Goal: Task Accomplishment & Management: Manage account settings

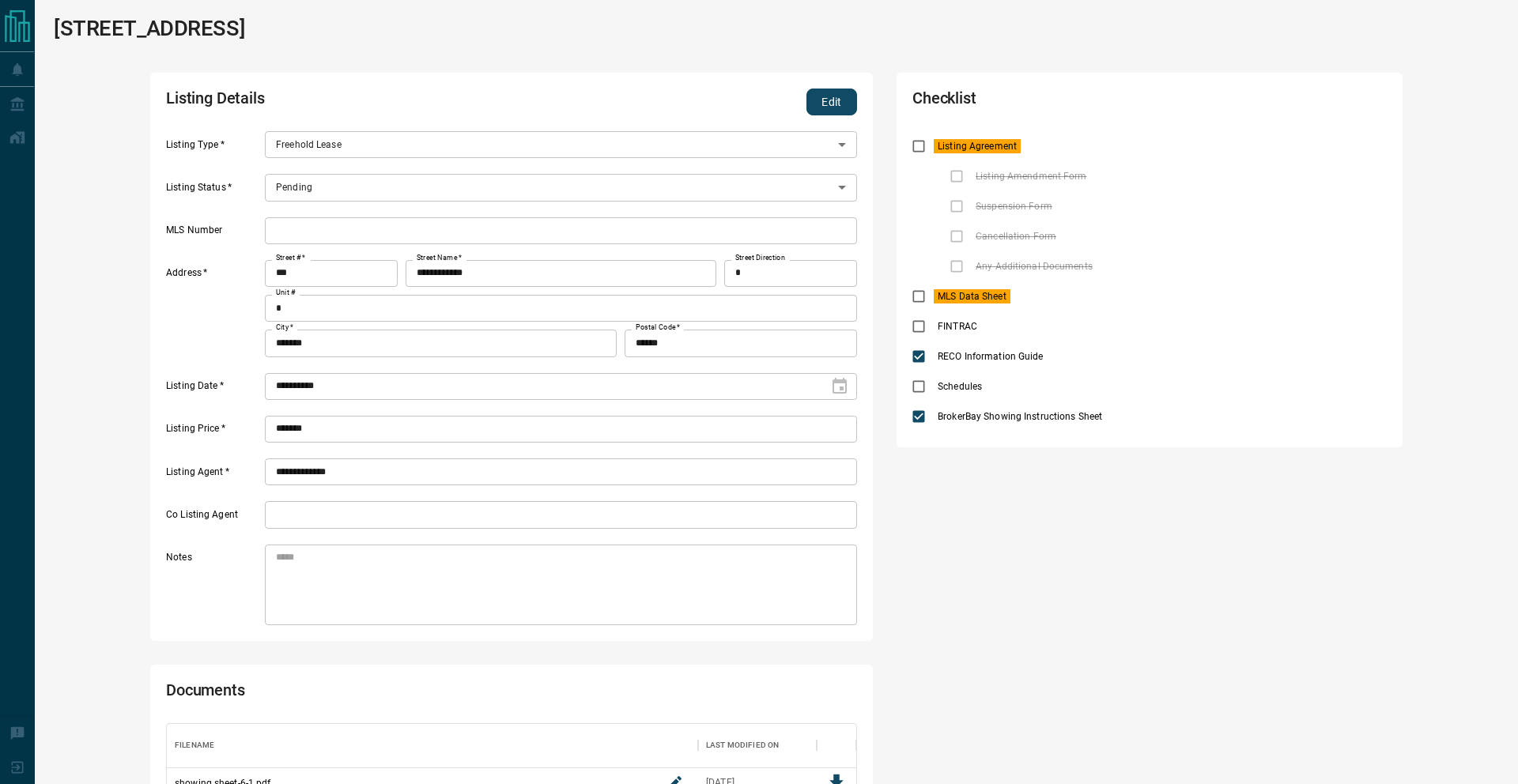
scroll to position [171, 690]
click at [822, 106] on button "Edit" at bounding box center [831, 102] width 50 height 27
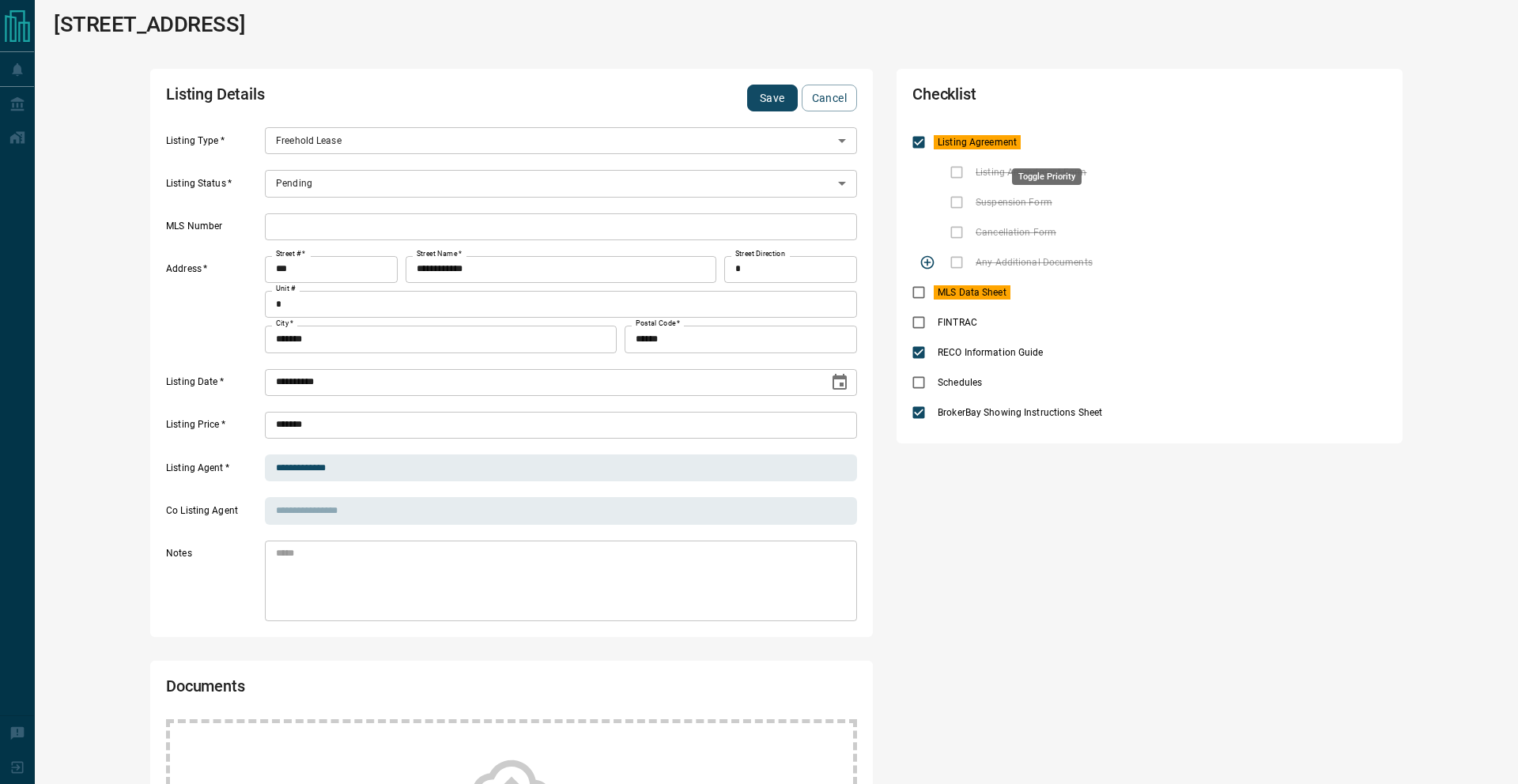
drag, startPoint x: 1043, startPoint y: 147, endPoint x: 946, endPoint y: 252, distance: 142.9
click at [1043, 147] on icon "priority" at bounding box center [1047, 143] width 19 height 19
drag, startPoint x: 907, startPoint y: 285, endPoint x: 915, endPoint y: 287, distance: 8.2
click at [910, 287] on div "Toggle Applicable" at bounding box center [927, 292] width 86 height 29
drag, startPoint x: 1041, startPoint y: 292, endPoint x: 939, endPoint y: 296, distance: 102.1
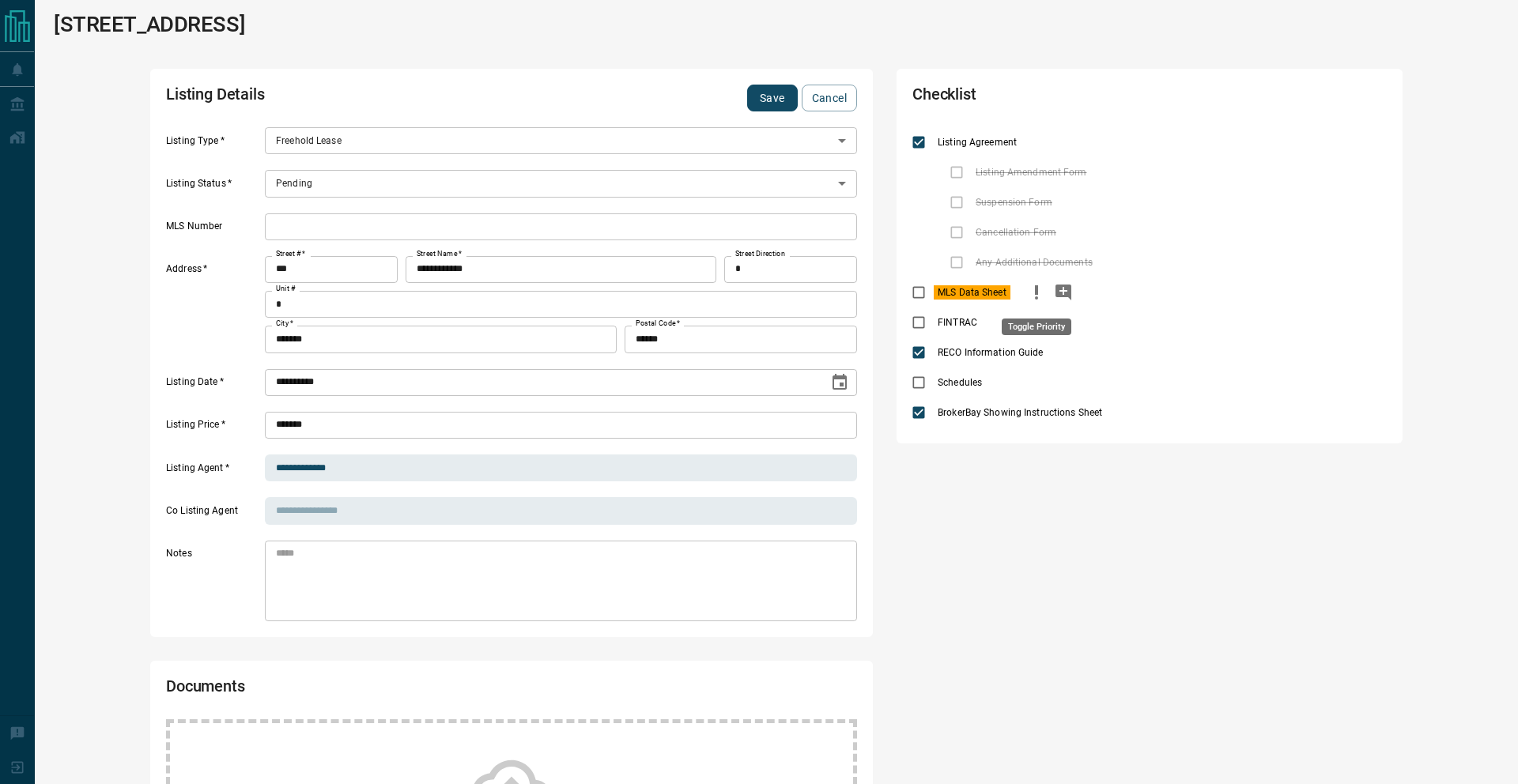
click at [1041, 292] on icon "priority" at bounding box center [1037, 292] width 19 height 19
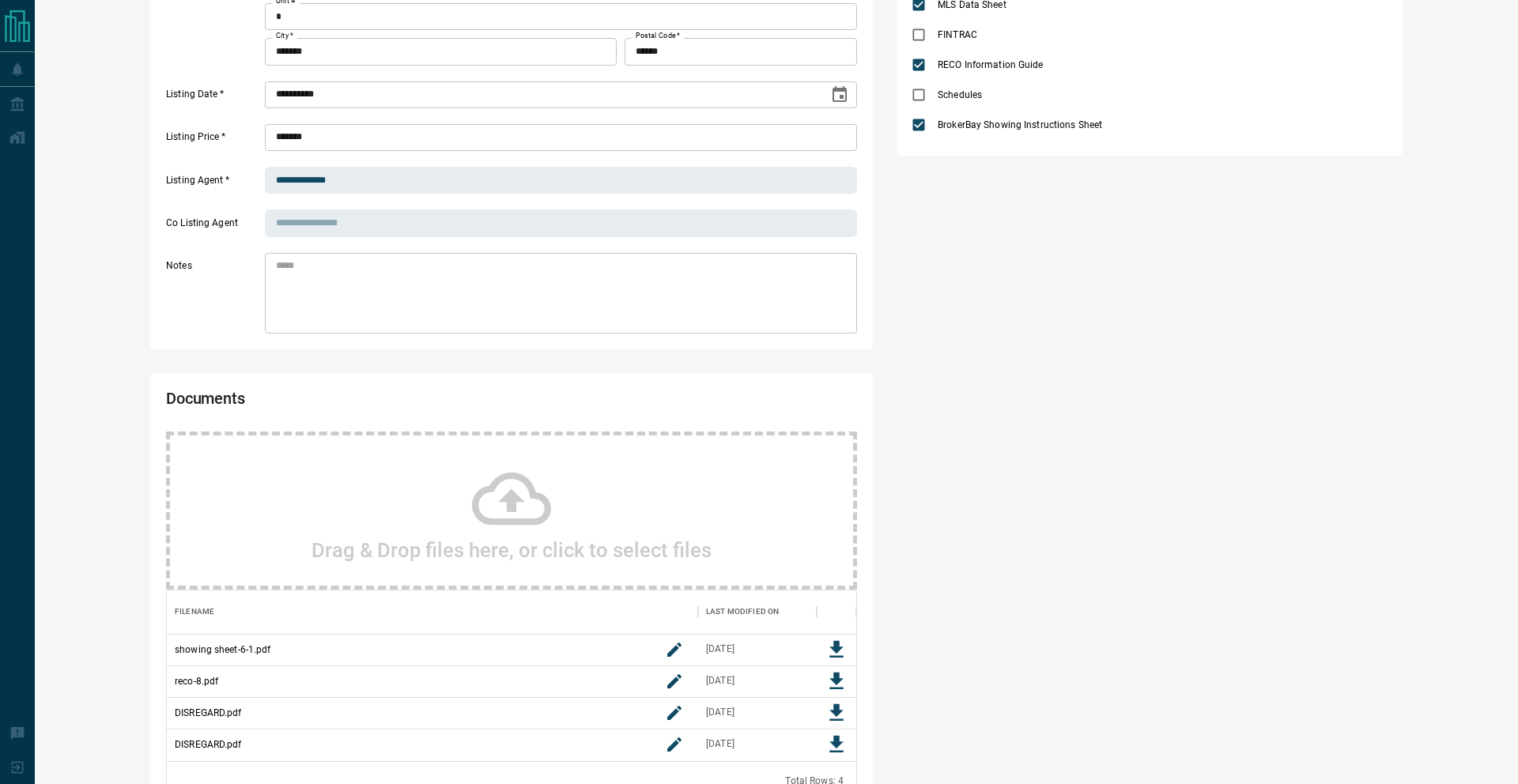
scroll to position [413, 0]
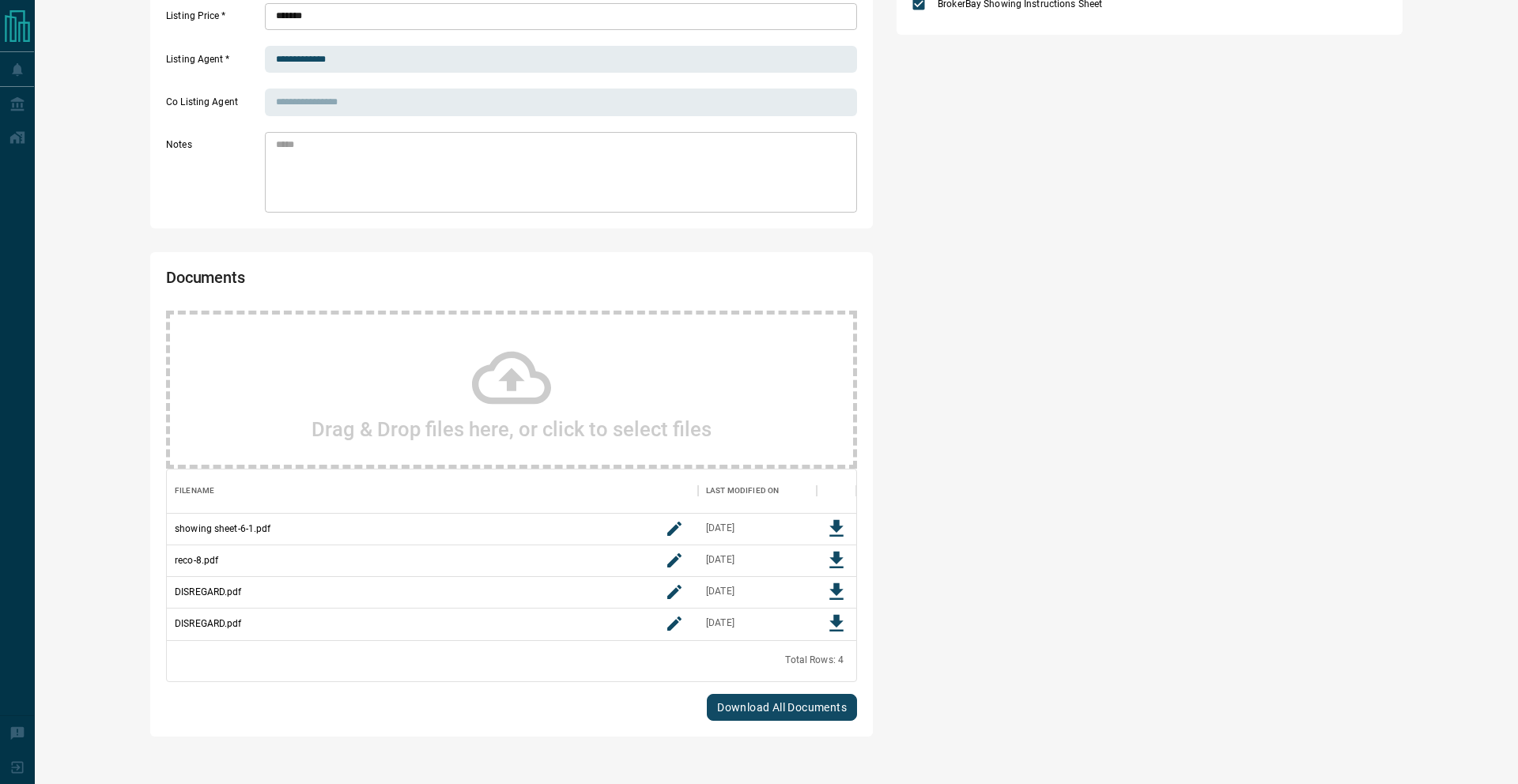
click at [694, 371] on div "Drag & Drop files here, or click to select files" at bounding box center [511, 390] width 691 height 158
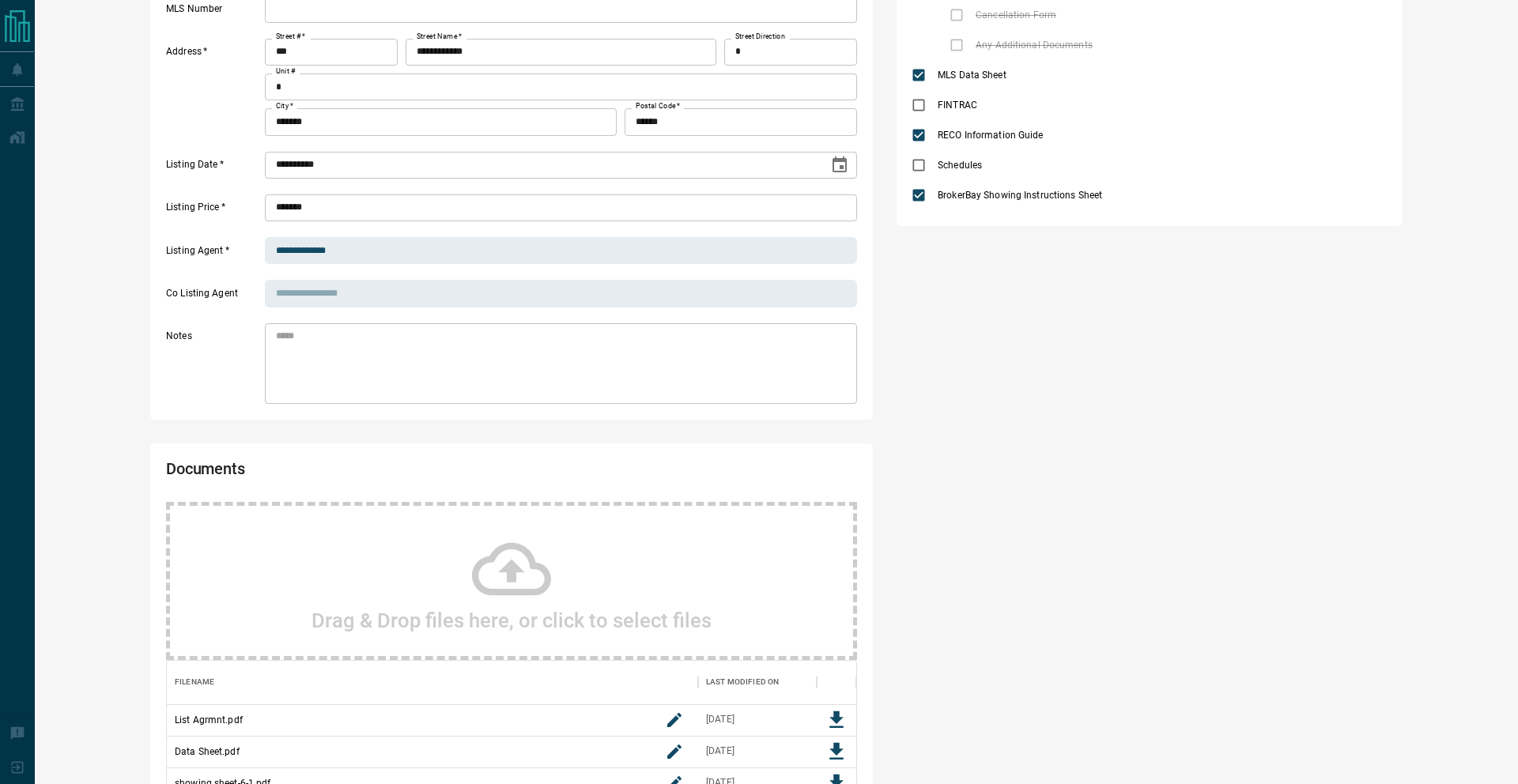
scroll to position [0, 0]
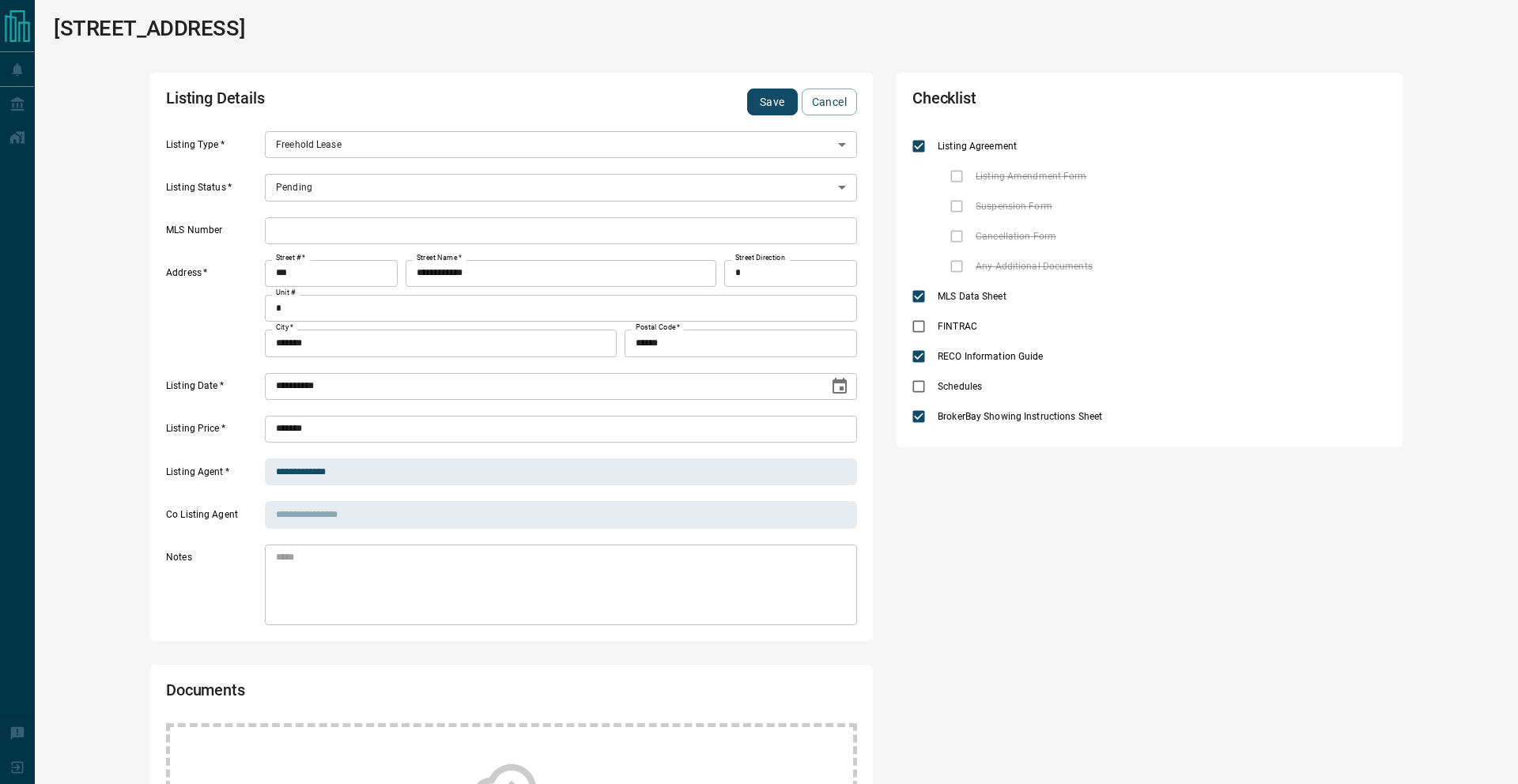
click at [762, 99] on button "Save" at bounding box center [773, 102] width 50 height 27
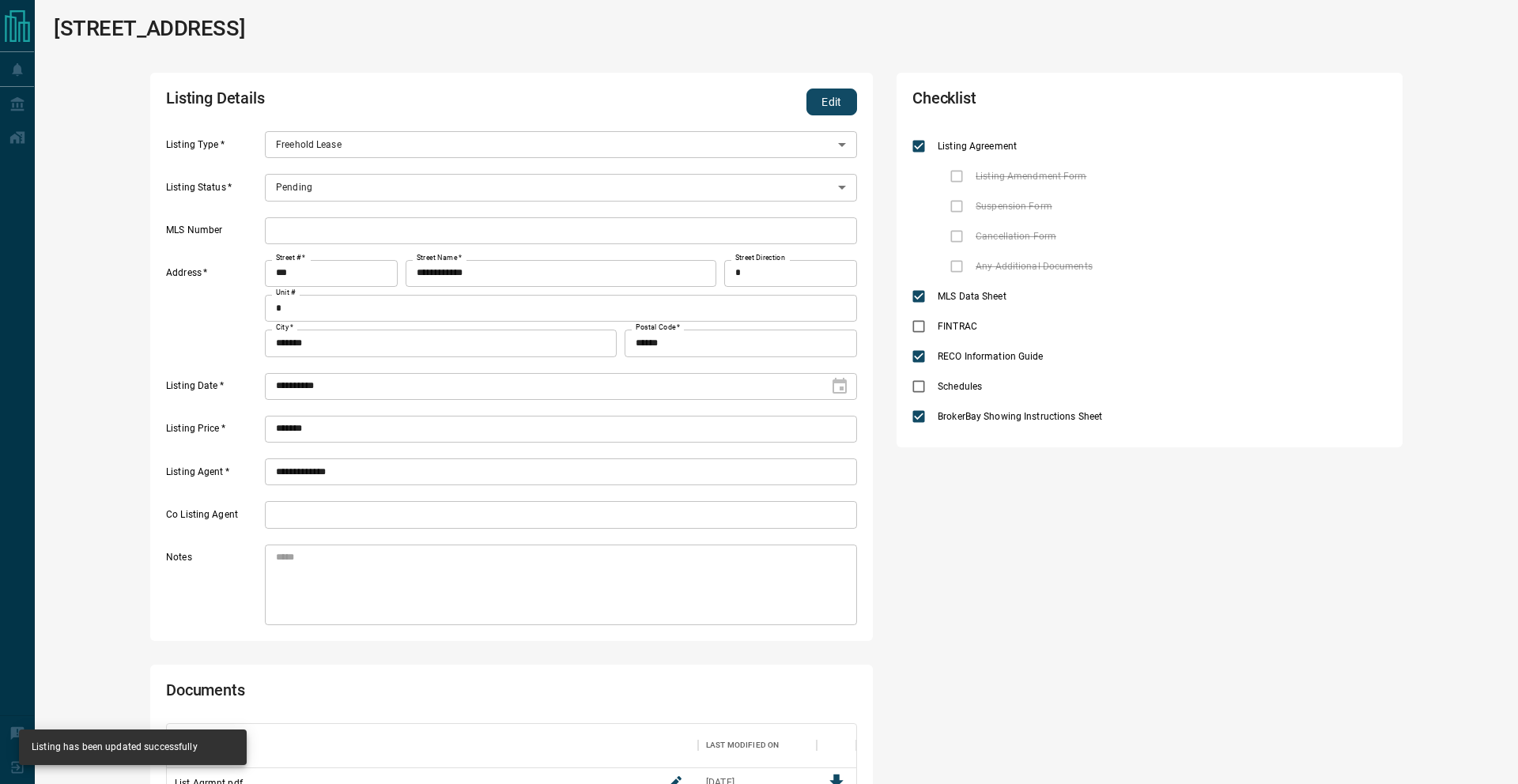
scroll to position [297, 690]
click at [845, 105] on button "Edit" at bounding box center [831, 102] width 50 height 27
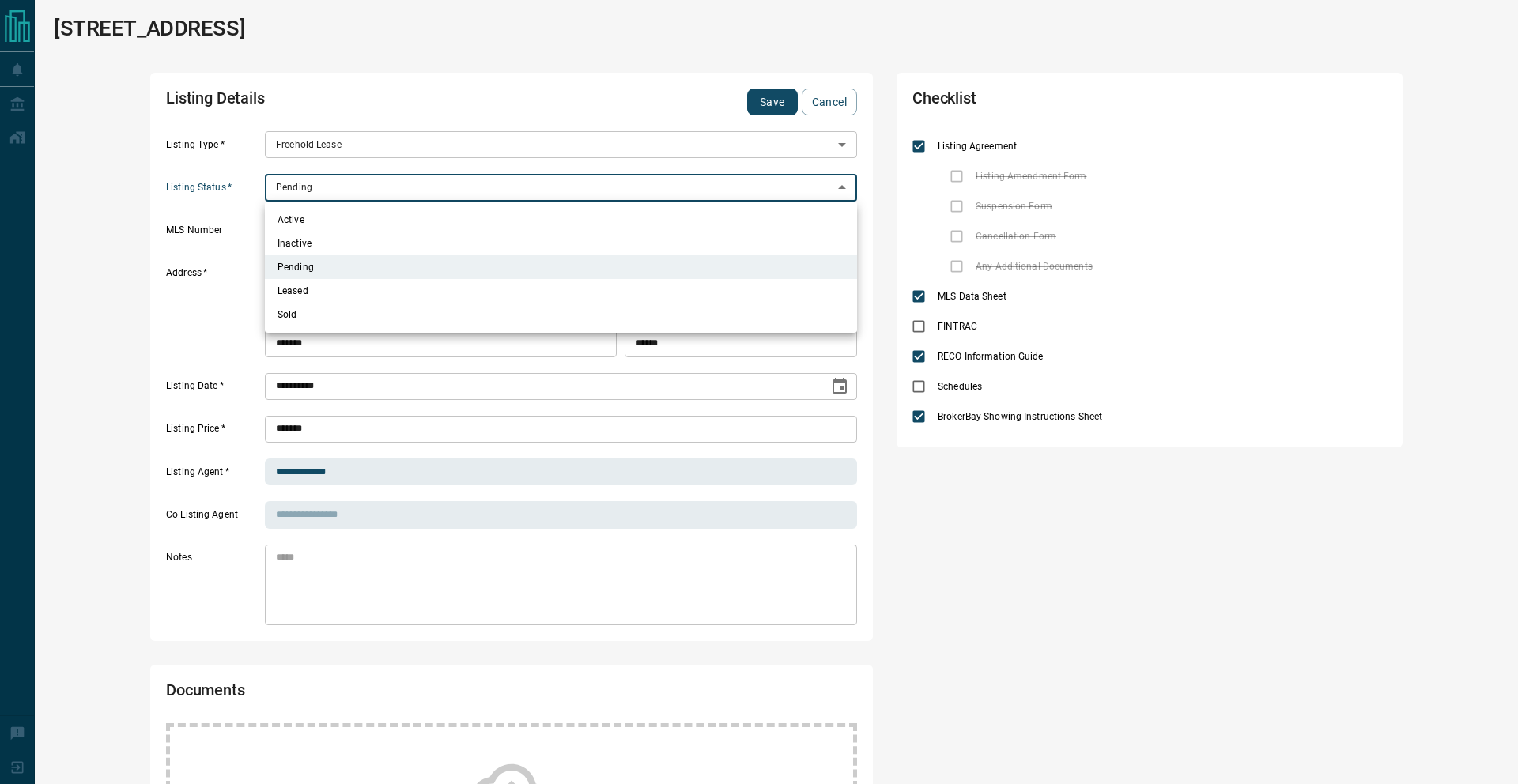
drag, startPoint x: 308, startPoint y: 183, endPoint x: 305, endPoint y: 213, distance: 30.1
click at [308, 183] on body "**********" at bounding box center [759, 662] width 1518 height 1323
click at [305, 213] on li "Active" at bounding box center [561, 220] width 592 height 24
type input "*"
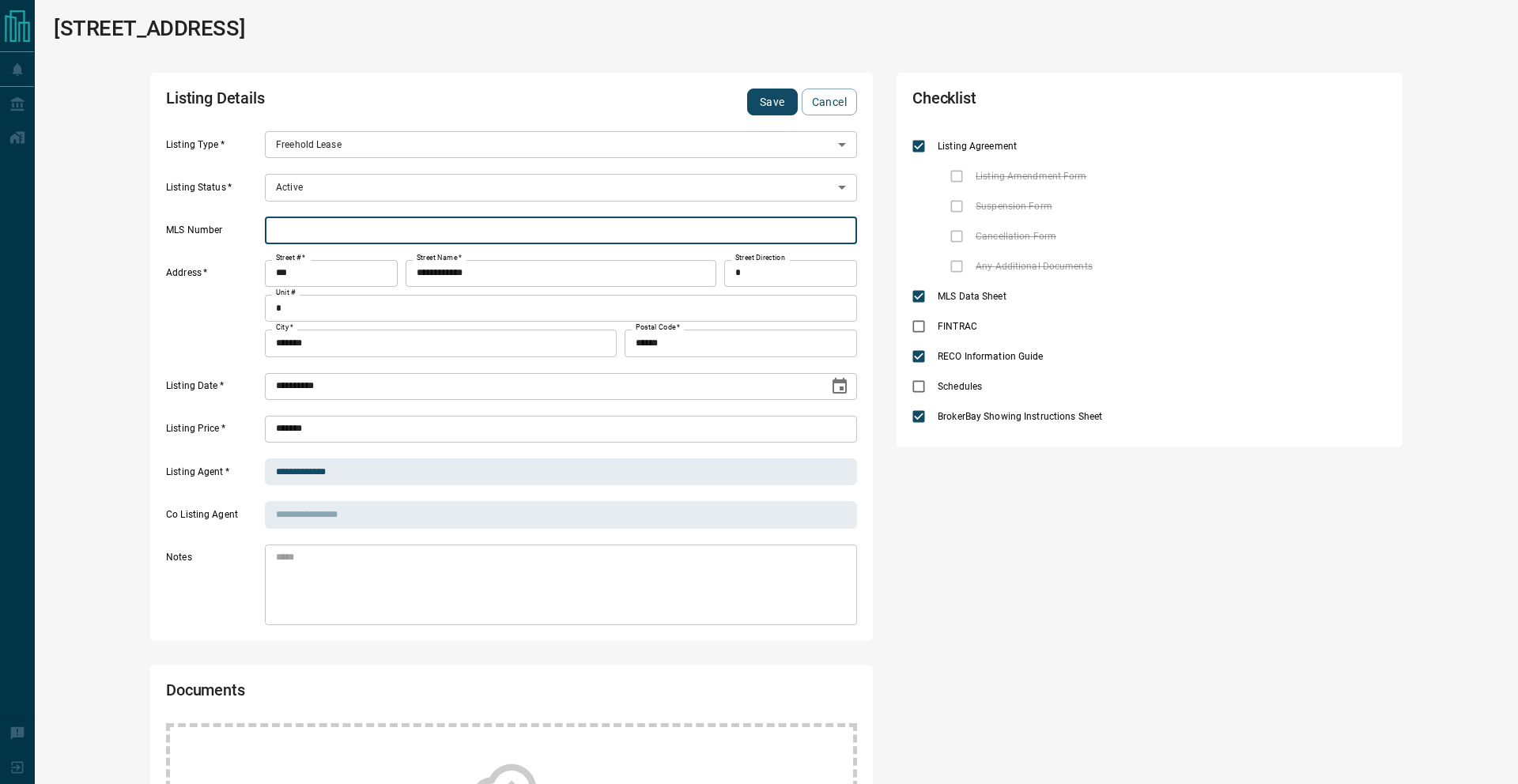
click at [307, 225] on input "text" at bounding box center [561, 230] width 592 height 27
paste input "*********"
type input "*********"
click at [765, 95] on button "Save" at bounding box center [773, 102] width 50 height 27
